Goal: Complete application form

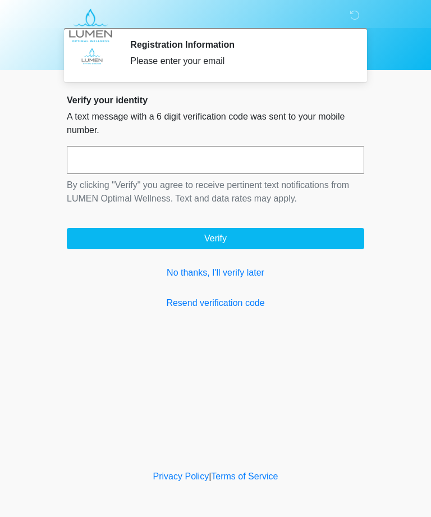
click at [207, 167] on input "text" at bounding box center [215, 160] width 297 height 28
type input "******"
click at [230, 235] on button "Verify" at bounding box center [215, 238] width 297 height 21
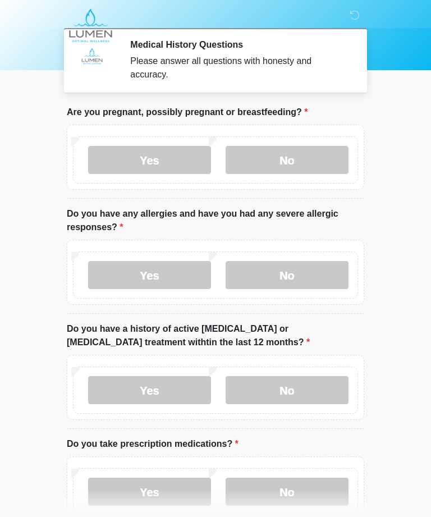
click at [292, 163] on label "No" at bounding box center [287, 160] width 123 height 28
click at [278, 278] on label "No" at bounding box center [287, 275] width 123 height 28
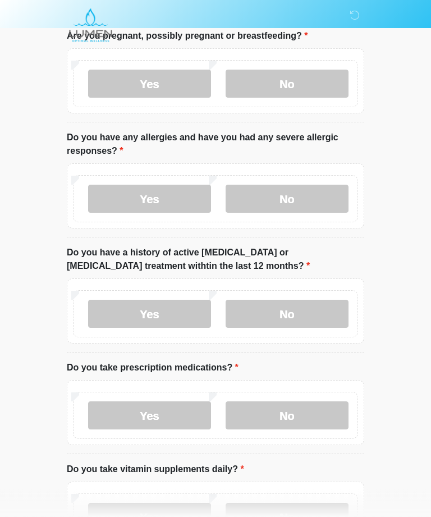
scroll to position [78, 0]
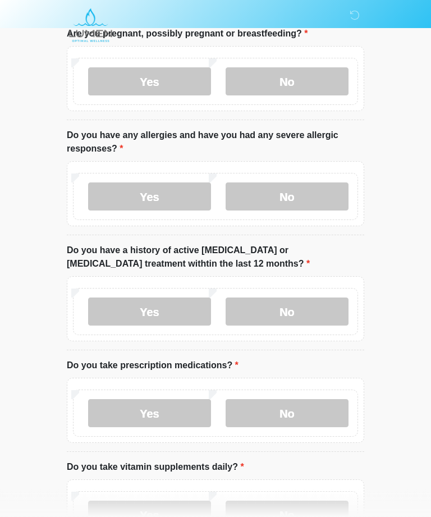
click at [271, 312] on label "No" at bounding box center [287, 312] width 123 height 28
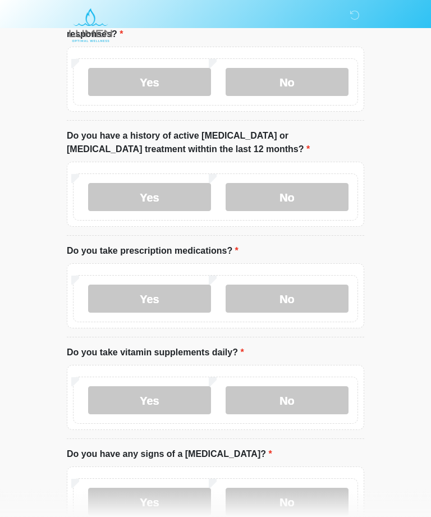
scroll to position [193, 0]
click at [282, 298] on label "No" at bounding box center [287, 299] width 123 height 28
click at [286, 399] on label "No" at bounding box center [287, 400] width 123 height 28
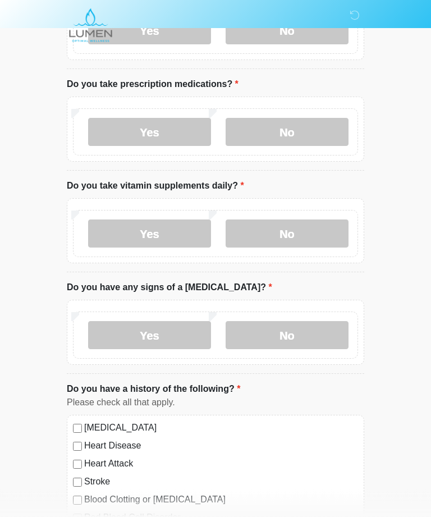
scroll to position [361, 0]
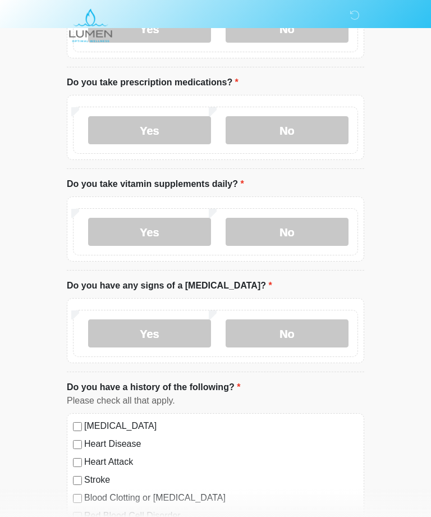
click at [289, 329] on label "No" at bounding box center [287, 333] width 123 height 28
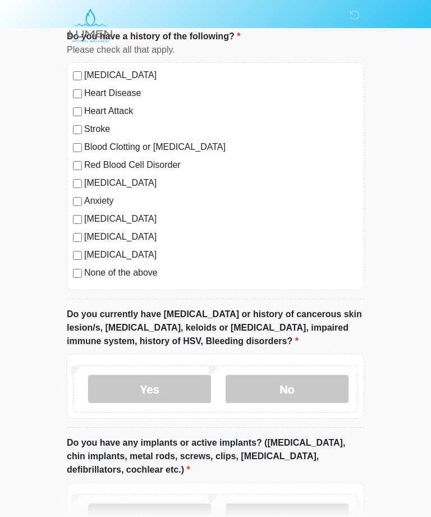
scroll to position [715, 0]
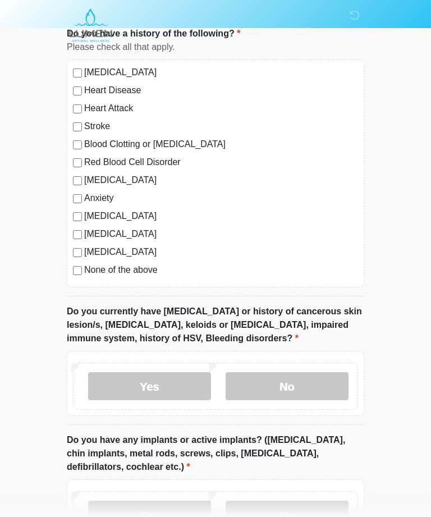
click at [290, 388] on label "No" at bounding box center [287, 387] width 123 height 28
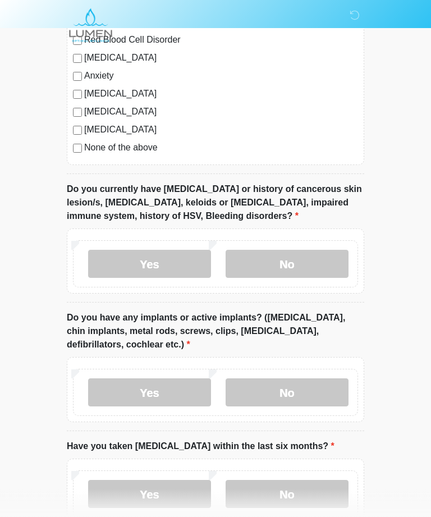
scroll to position [849, 0]
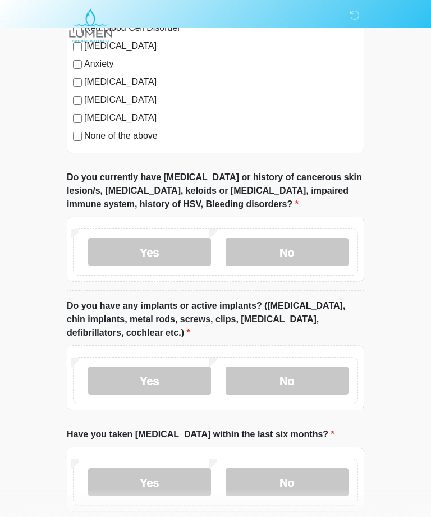
click at [281, 382] on label "No" at bounding box center [287, 381] width 123 height 28
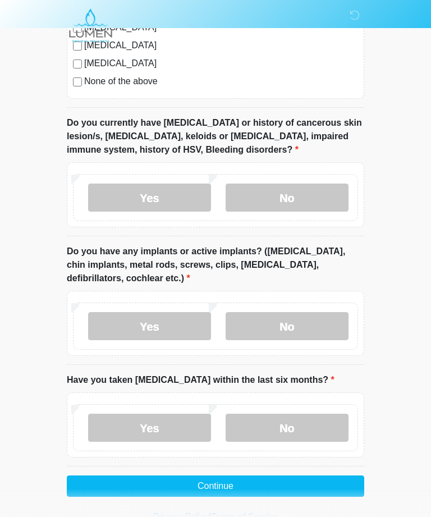
scroll to position [905, 0]
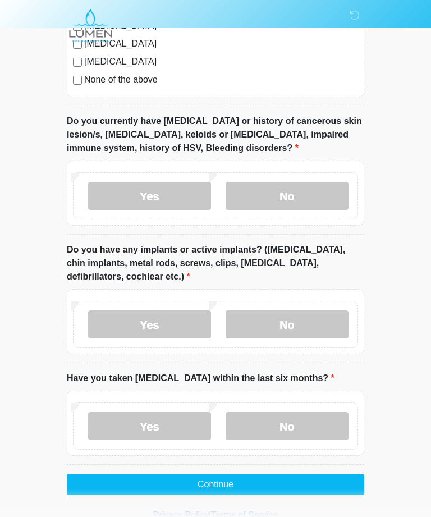
click at [281, 422] on label "No" at bounding box center [287, 426] width 123 height 28
click at [210, 484] on button "Continue" at bounding box center [215, 484] width 297 height 21
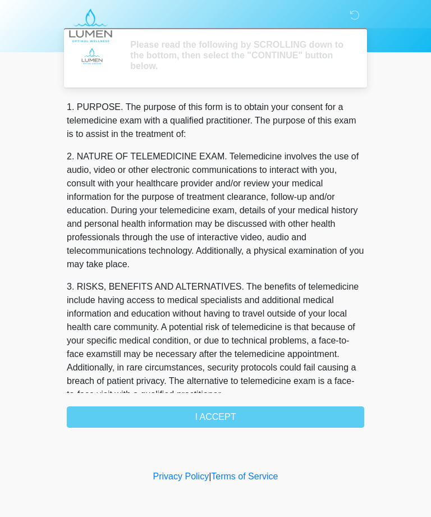
scroll to position [0, 0]
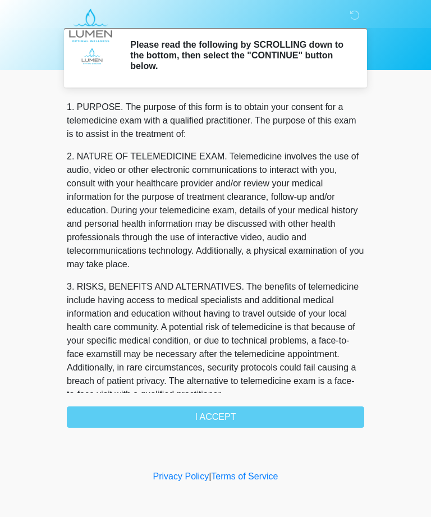
click at [227, 412] on div "1. PURPOSE. The purpose of this form is to obtain your consent for a telemedici…" at bounding box center [215, 263] width 297 height 327
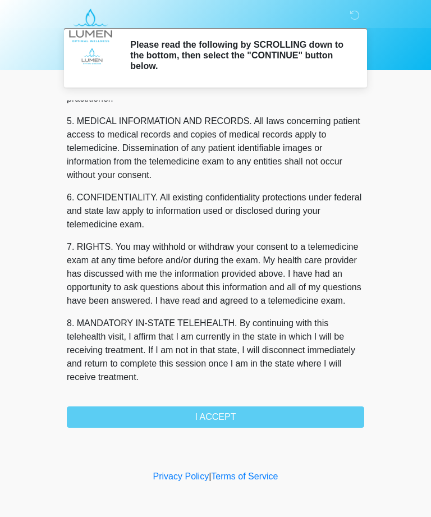
scroll to position [372, 0]
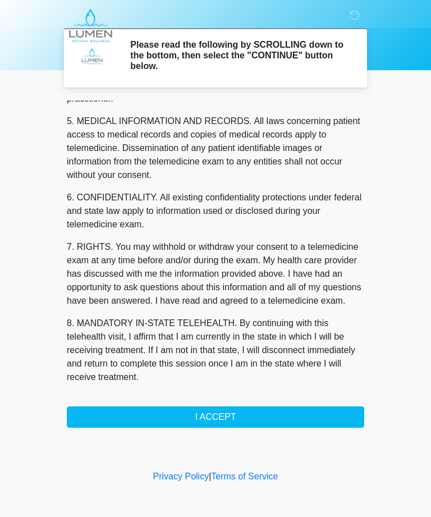
click at [223, 418] on button "I ACCEPT" at bounding box center [215, 416] width 297 height 21
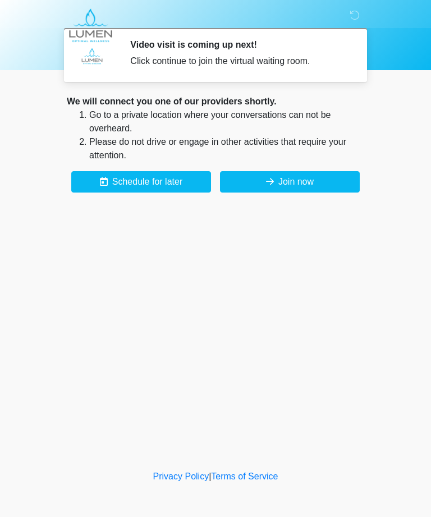
click at [292, 187] on button "Join now" at bounding box center [290, 181] width 140 height 21
